Goal: Information Seeking & Learning: Learn about a topic

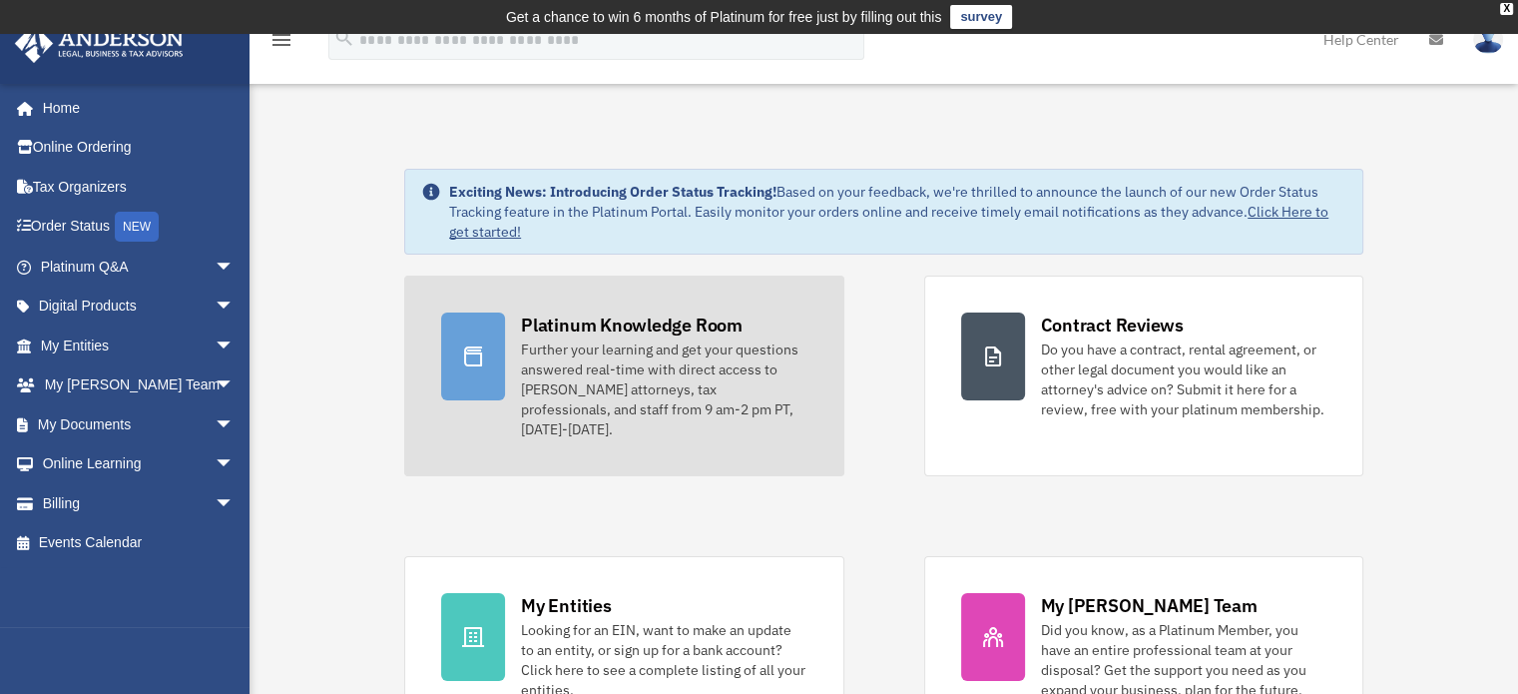
click at [707, 352] on div "Further your learning and get your questions answered real-time with direct acc…" at bounding box center [663, 389] width 285 height 100
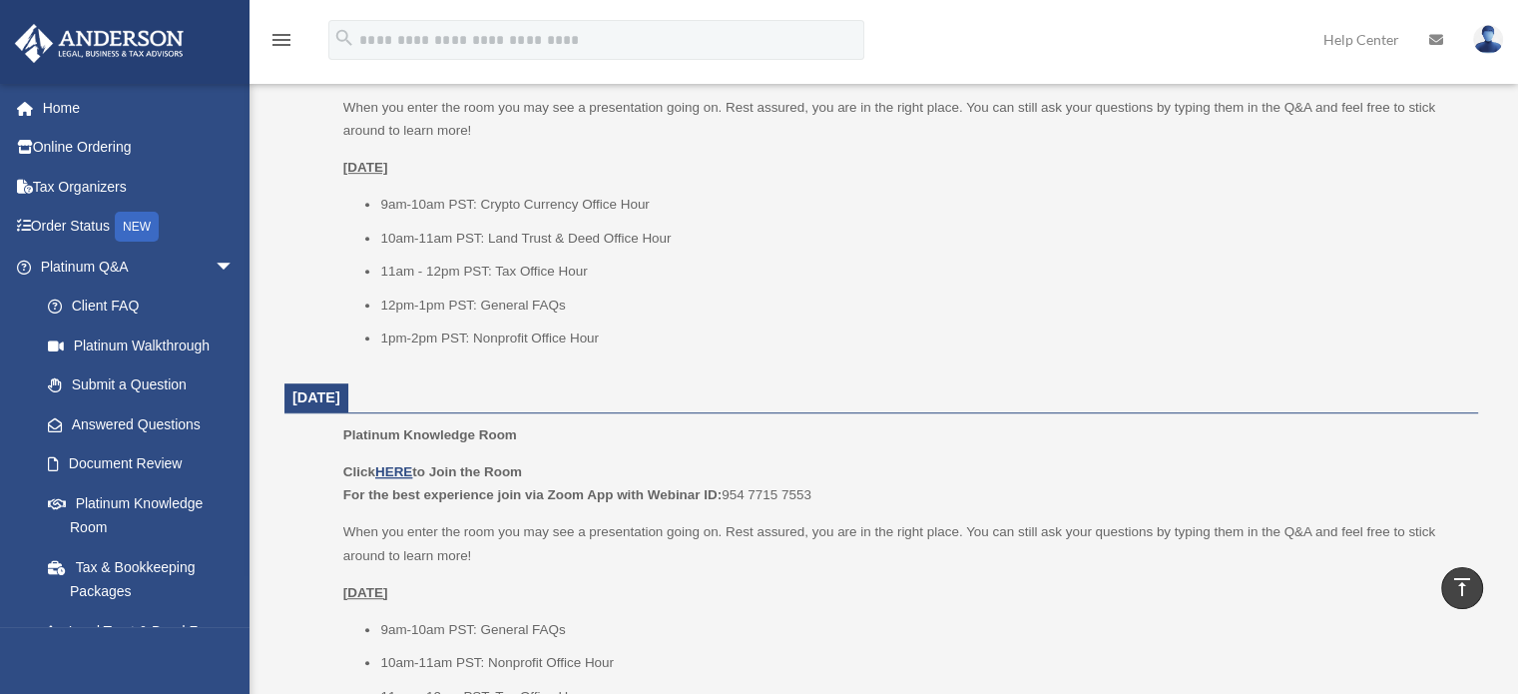
scroll to position [909, 0]
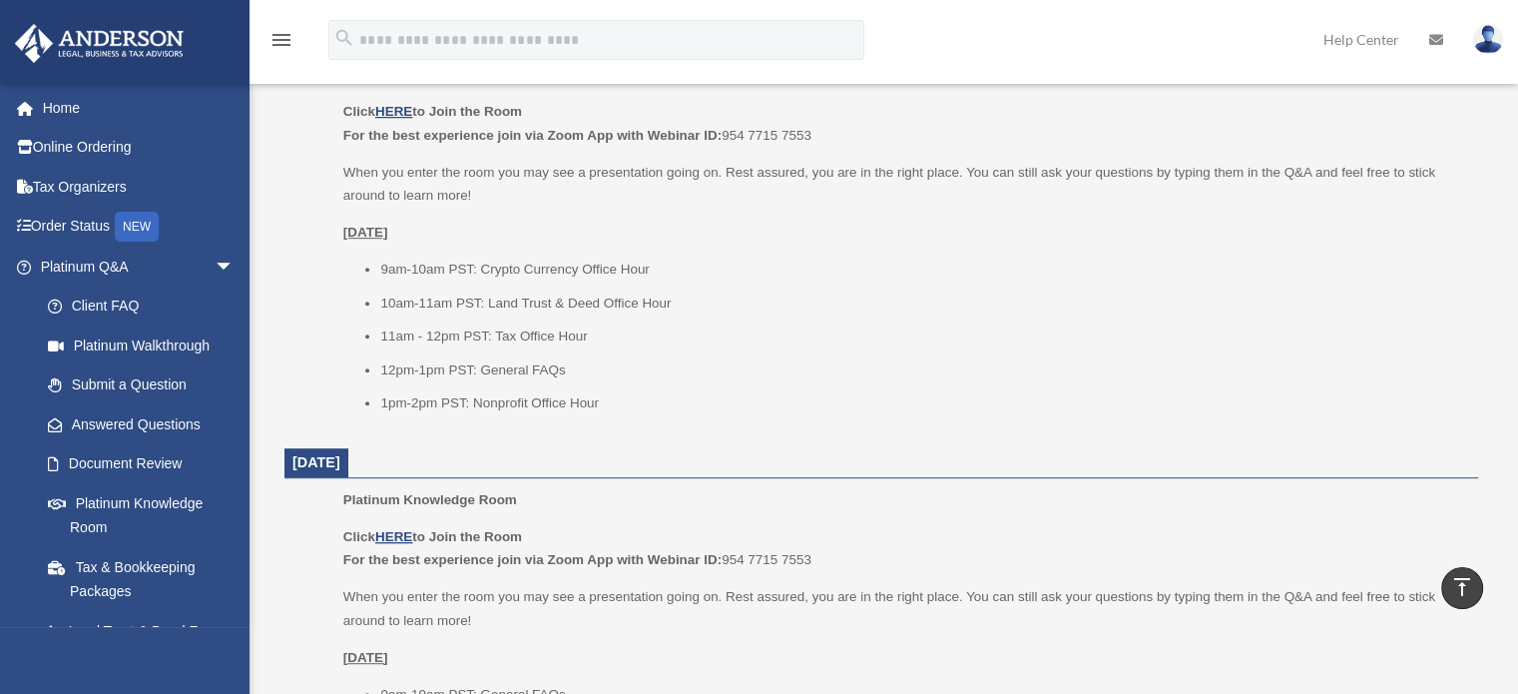
drag, startPoint x: 1516, startPoint y: 244, endPoint x: 1504, endPoint y: 222, distance: 25.0
click at [1504, 222] on div "Platinum Knowledge Room date_range Published on Last updated [DATE] [DATE] by […" at bounding box center [884, 699] width 1269 height 2981
click at [382, 111] on u "HERE" at bounding box center [393, 111] width 37 height 15
